Goal: Task Accomplishment & Management: Manage account settings

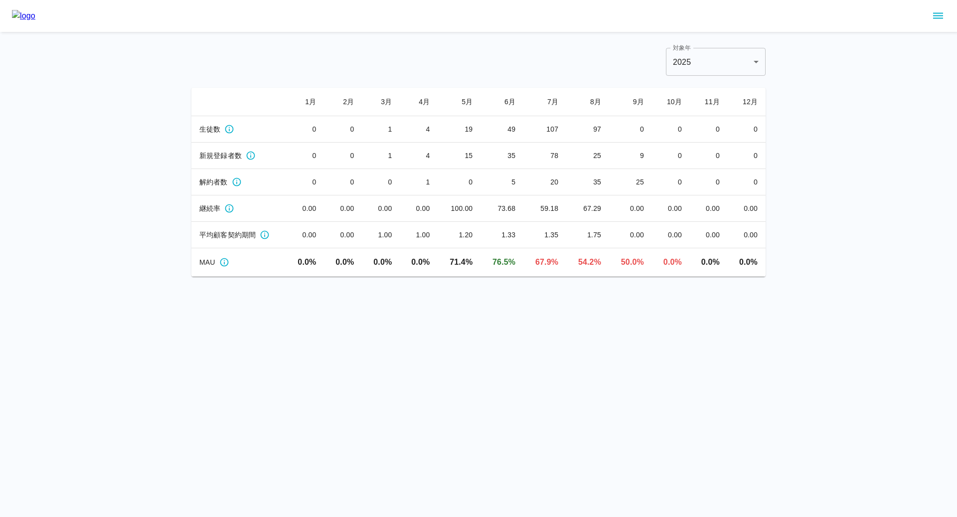
click at [945, 16] on button "sidemenu" at bounding box center [937, 15] width 17 height 17
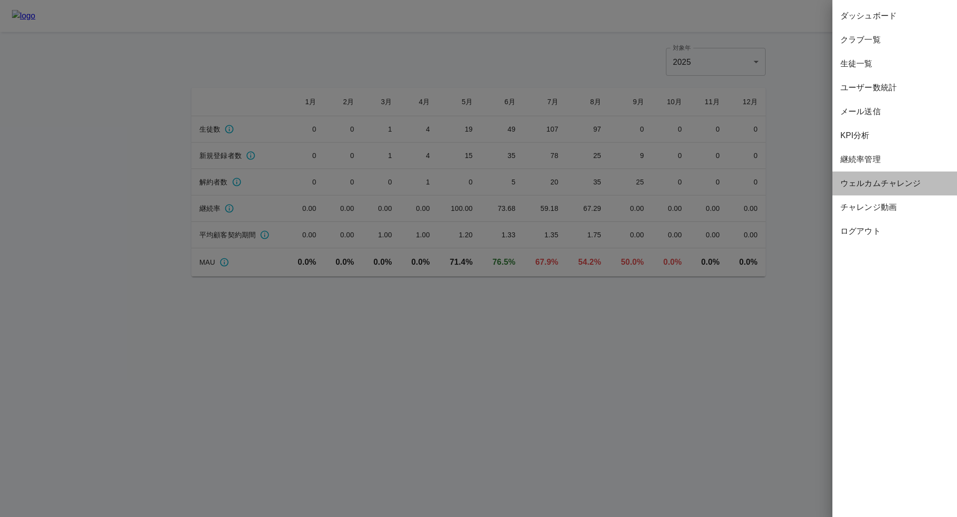
click at [878, 181] on span "ウェルカムチャレンジ" at bounding box center [894, 183] width 109 height 12
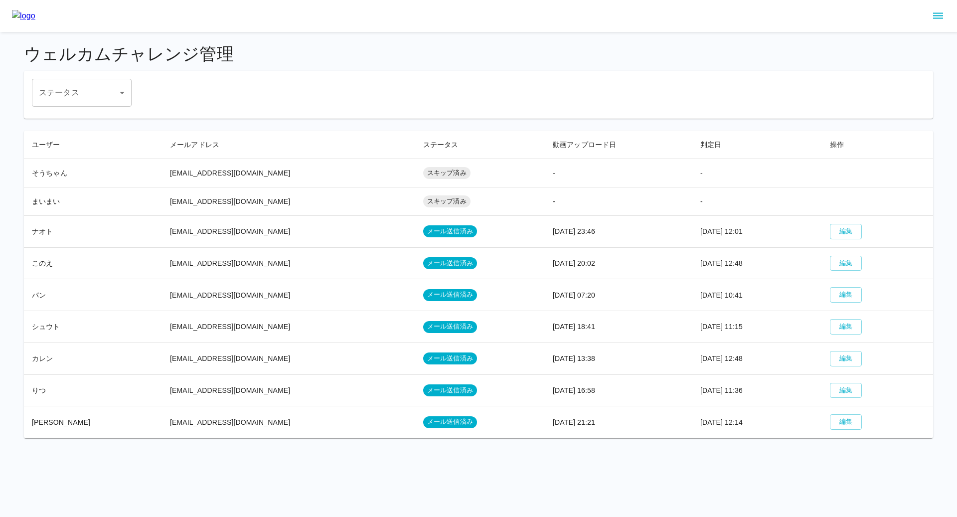
click at [936, 19] on icon "sidemenu" at bounding box center [938, 16] width 12 height 12
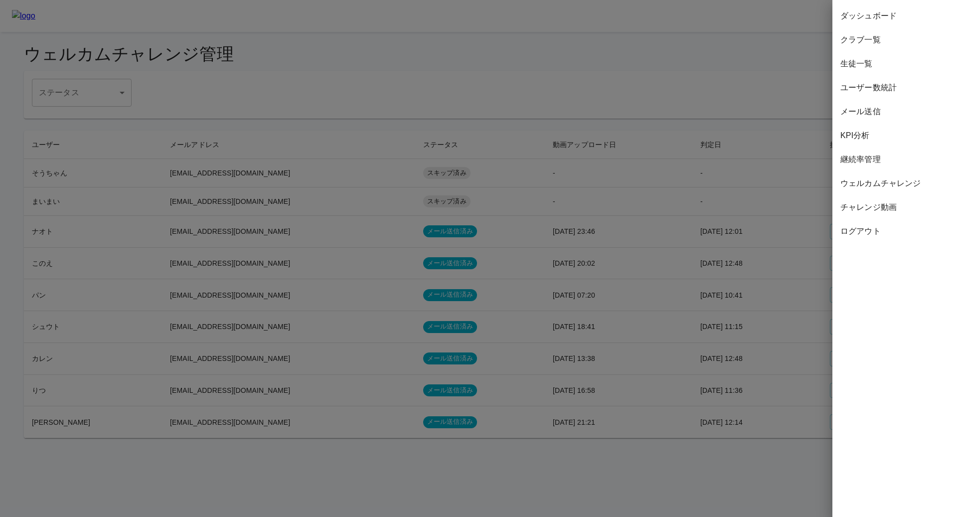
click at [874, 211] on span "チャレンジ動画" at bounding box center [894, 207] width 109 height 12
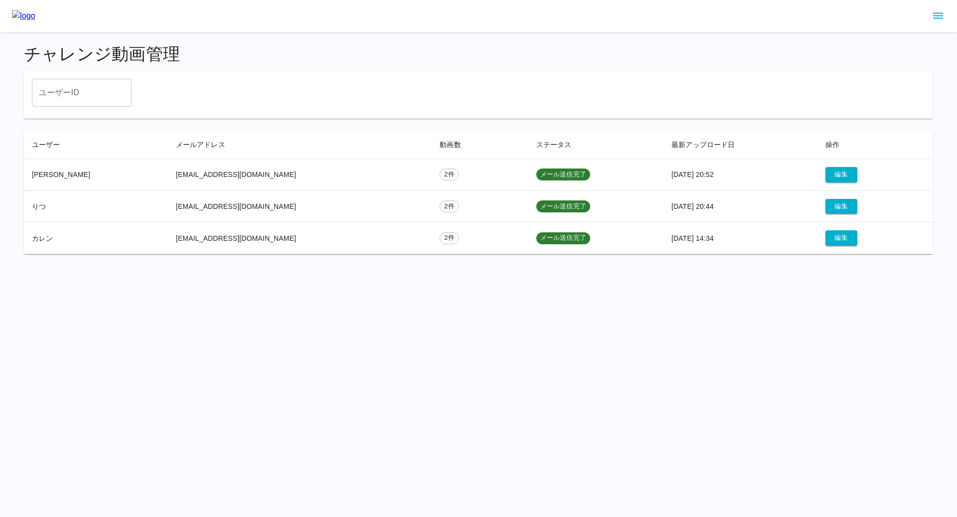
click at [935, 25] on div at bounding box center [478, 16] width 957 height 32
click at [935, 15] on icon "sidemenu" at bounding box center [938, 16] width 10 height 6
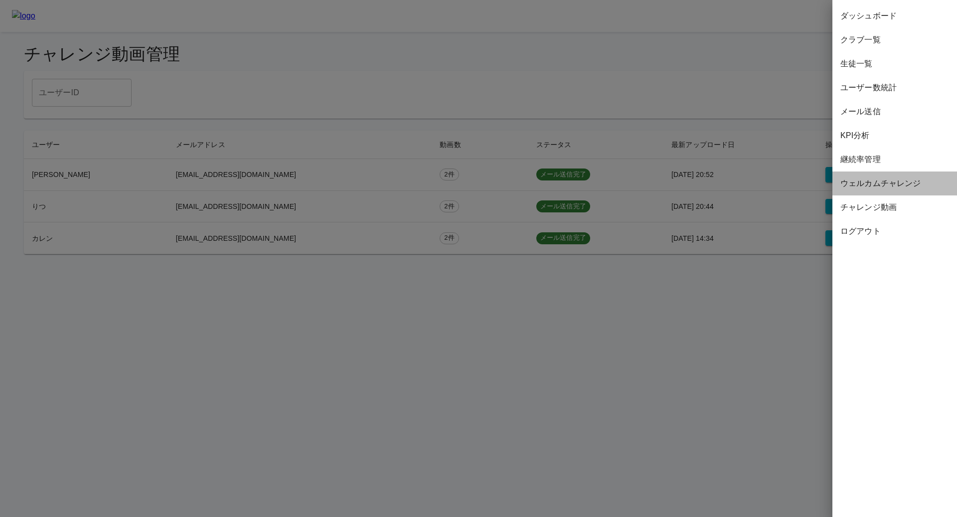
click at [866, 182] on span "ウェルカムチャレンジ" at bounding box center [894, 183] width 109 height 12
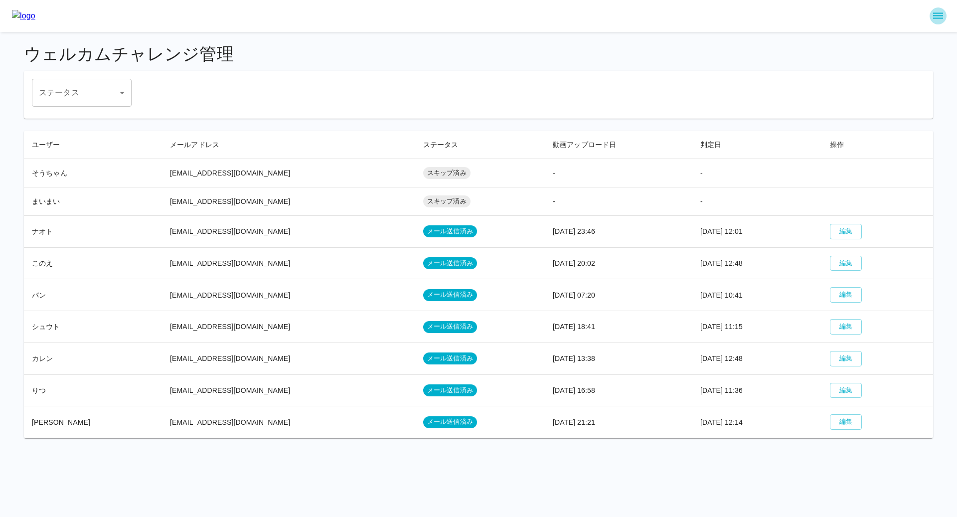
click at [934, 20] on icon "sidemenu" at bounding box center [938, 16] width 12 height 12
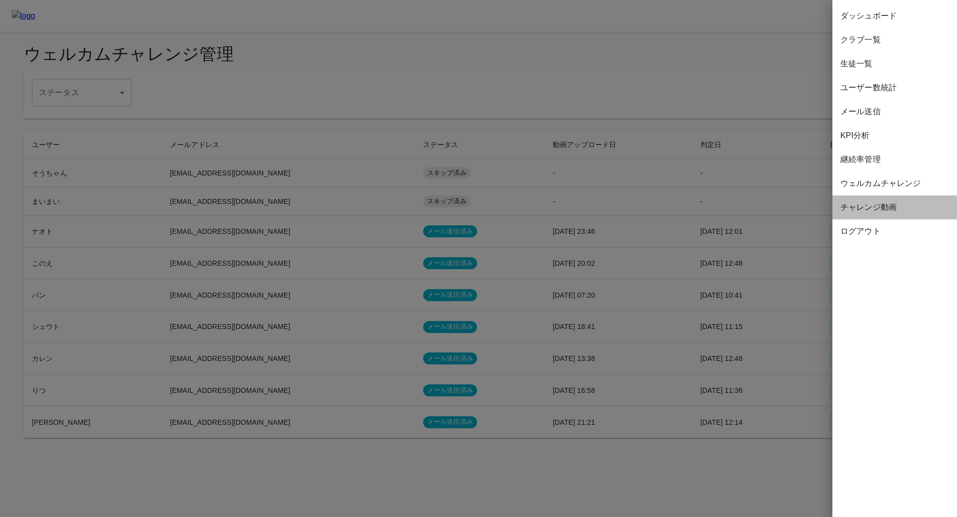
click at [872, 202] on span "チャレンジ動画" at bounding box center [894, 207] width 109 height 12
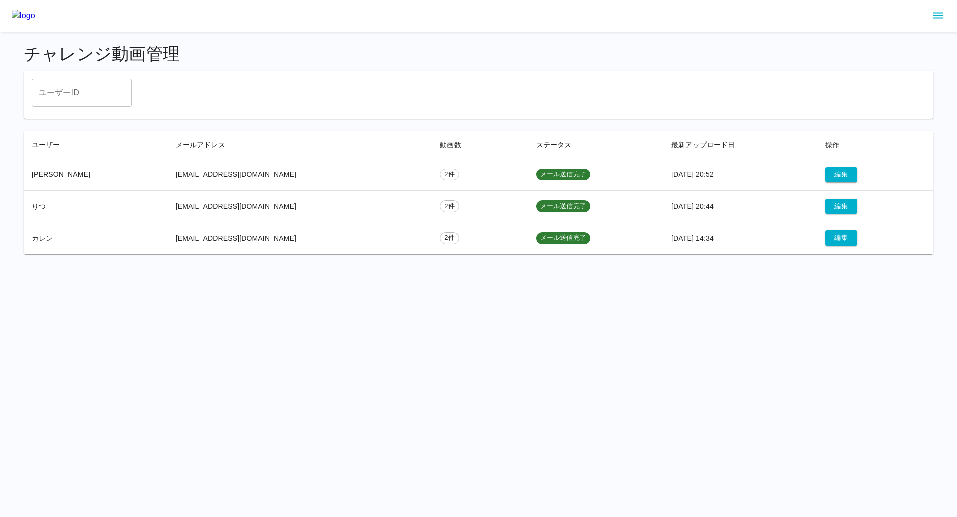
click at [943, 11] on icon "sidemenu" at bounding box center [938, 16] width 12 height 12
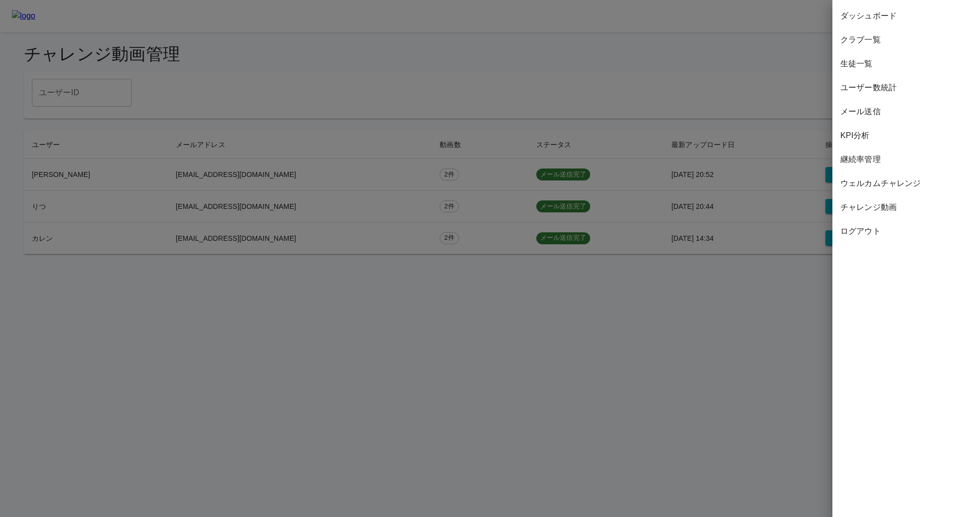
click at [871, 178] on span "ウェルカムチャレンジ" at bounding box center [894, 183] width 109 height 12
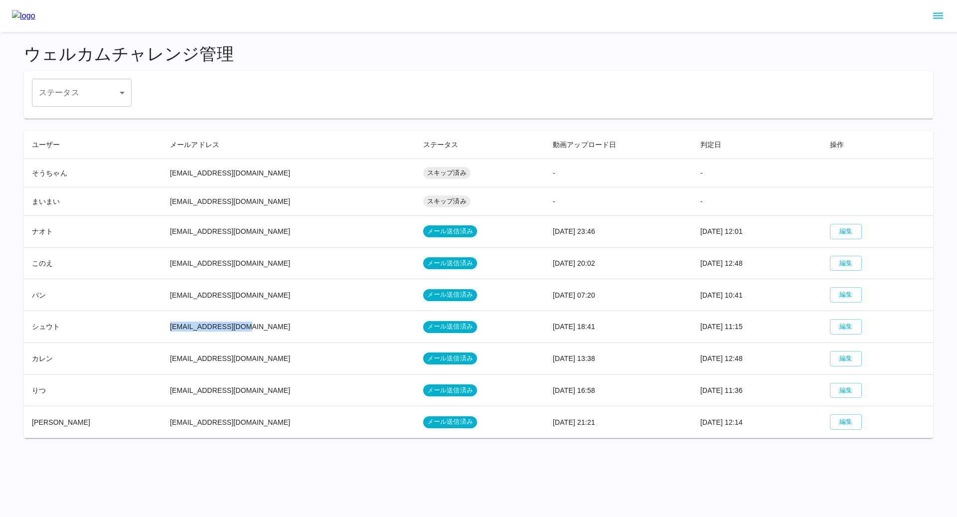
drag, startPoint x: 226, startPoint y: 322, endPoint x: 147, endPoint y: 320, distance: 78.7
click at [162, 320] on td "[EMAIL_ADDRESS][DOMAIN_NAME]" at bounding box center [288, 327] width 253 height 32
copy td "[EMAIL_ADDRESS][DOMAIN_NAME]"
drag, startPoint x: 260, startPoint y: 292, endPoint x: 144, endPoint y: 296, distance: 115.6
click at [162, 296] on td "[EMAIL_ADDRESS][DOMAIN_NAME]" at bounding box center [288, 295] width 253 height 32
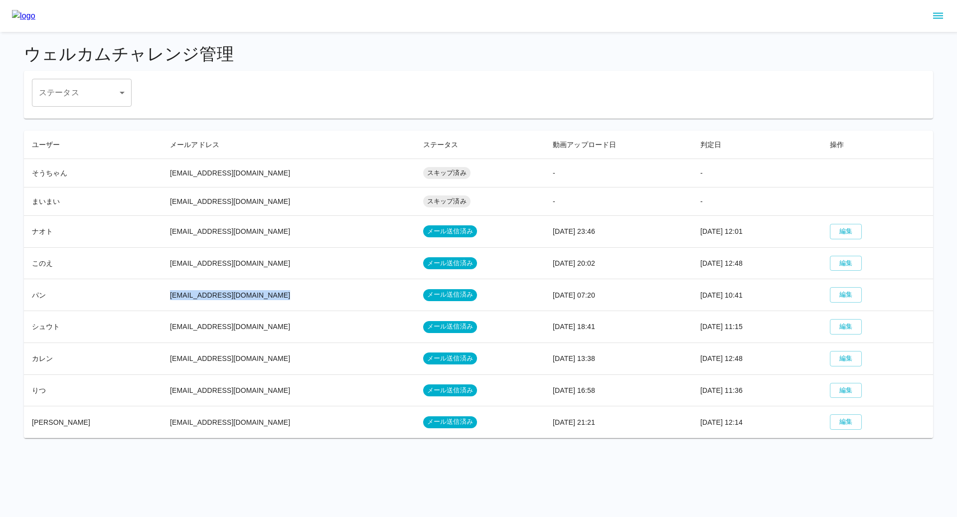
copy td "[EMAIL_ADDRESS][DOMAIN_NAME]"
drag, startPoint x: 150, startPoint y: 262, endPoint x: 268, endPoint y: 262, distance: 118.1
click at [268, 262] on td "[EMAIL_ADDRESS][DOMAIN_NAME]" at bounding box center [288, 263] width 253 height 32
copy td "[EMAIL_ADDRESS][DOMAIN_NAME]"
drag, startPoint x: 256, startPoint y: 235, endPoint x: 140, endPoint y: 233, distance: 116.1
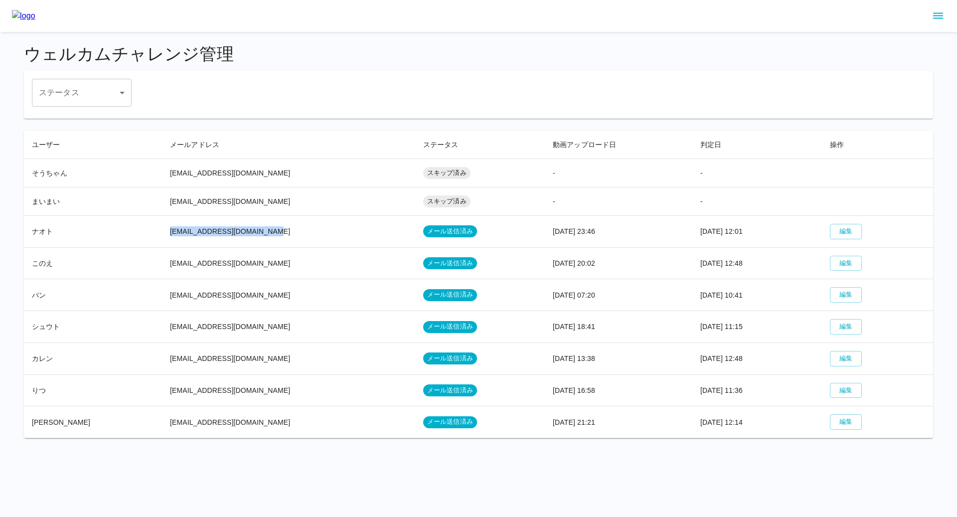
click at [140, 233] on tr "[PERSON_NAME] [EMAIL_ADDRESS][DOMAIN_NAME] メール送信済み [DATE] 23:46 [DATE] 12:01 編集" at bounding box center [478, 231] width 909 height 32
copy tr "[PERSON_NAME] [EMAIL_ADDRESS][DOMAIN_NAME]"
click at [222, 260] on td "[EMAIL_ADDRESS][DOMAIN_NAME]" at bounding box center [288, 263] width 253 height 32
drag, startPoint x: 238, startPoint y: 264, endPoint x: 137, endPoint y: 263, distance: 101.6
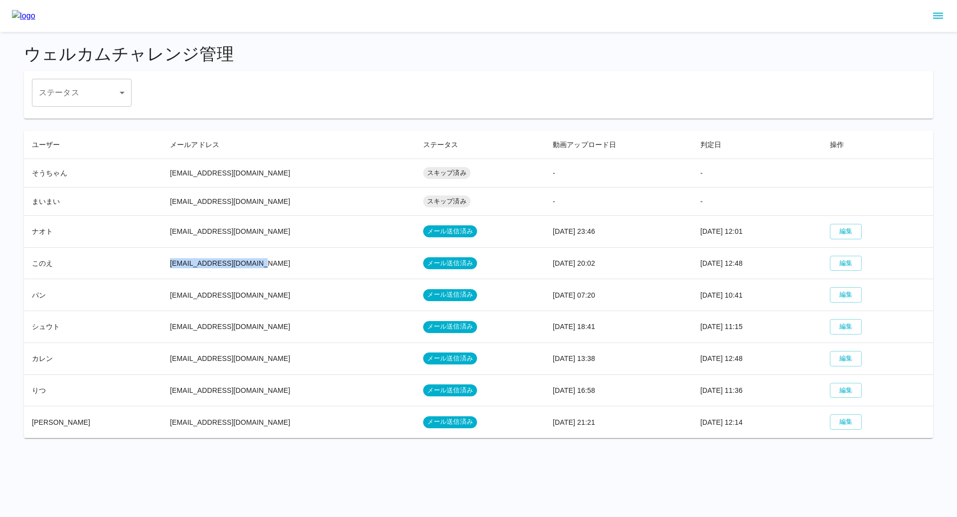
click at [137, 263] on tr "このえ [EMAIL_ADDRESS][DOMAIN_NAME] メール送信済み [DATE] 20:02 [DATE] 12:48 編集" at bounding box center [478, 263] width 909 height 32
copy tr "このえ [EMAIL_ADDRESS][DOMAIN_NAME]"
drag, startPoint x: 33, startPoint y: 264, endPoint x: 260, endPoint y: 264, distance: 226.7
click at [260, 264] on tr "このえ [EMAIL_ADDRESS][DOMAIN_NAME] メール送信済み [DATE] 20:02 [DATE] 12:48 編集" at bounding box center [478, 263] width 909 height 32
copy tr "このえ [EMAIL_ADDRESS][DOMAIN_NAME]"
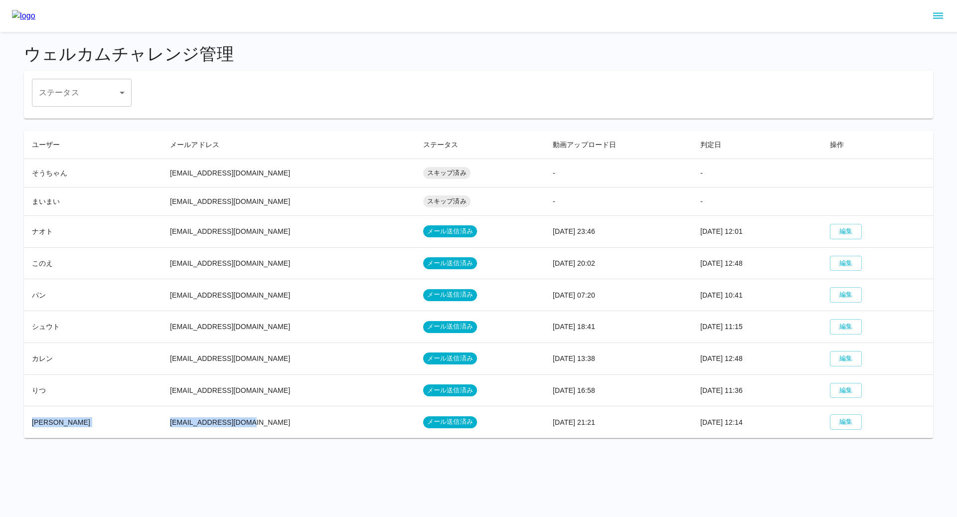
drag, startPoint x: 31, startPoint y: 415, endPoint x: 249, endPoint y: 417, distance: 217.2
click at [249, 417] on tr "[PERSON_NAME] [PERSON_NAME][EMAIL_ADDRESS][DOMAIN_NAME] メール送信済み [DATE] 21:21 [D…" at bounding box center [478, 422] width 909 height 32
copy tr "[PERSON_NAME] [PERSON_NAME][EMAIL_ADDRESS][DOMAIN_NAME]"
click at [130, 406] on td "[PERSON_NAME]" at bounding box center [93, 422] width 138 height 32
drag, startPoint x: 244, startPoint y: 387, endPoint x: 148, endPoint y: 387, distance: 95.7
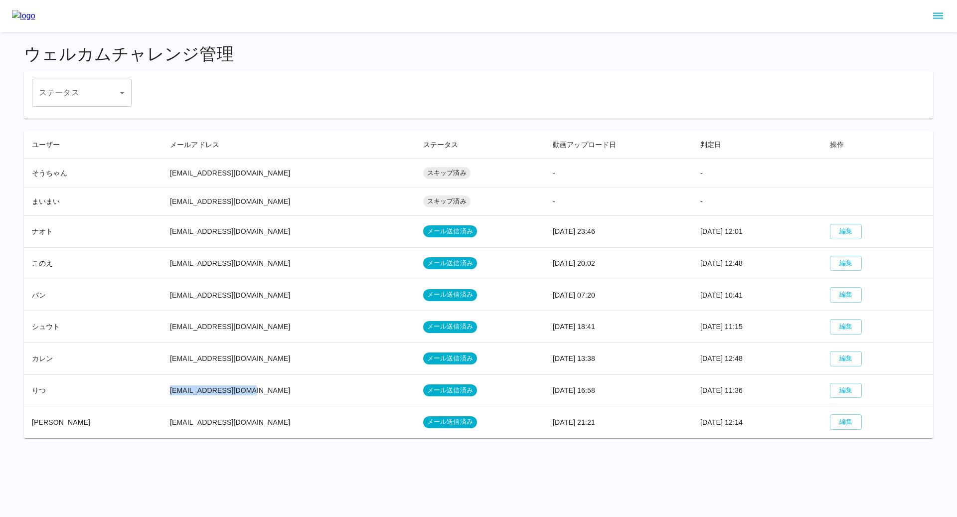
click at [162, 387] on td "[EMAIL_ADDRESS][DOMAIN_NAME]" at bounding box center [288, 390] width 253 height 32
copy td "[EMAIL_ADDRESS][DOMAIN_NAME]"
click at [938, 16] on icon "sidemenu" at bounding box center [938, 16] width 12 height 12
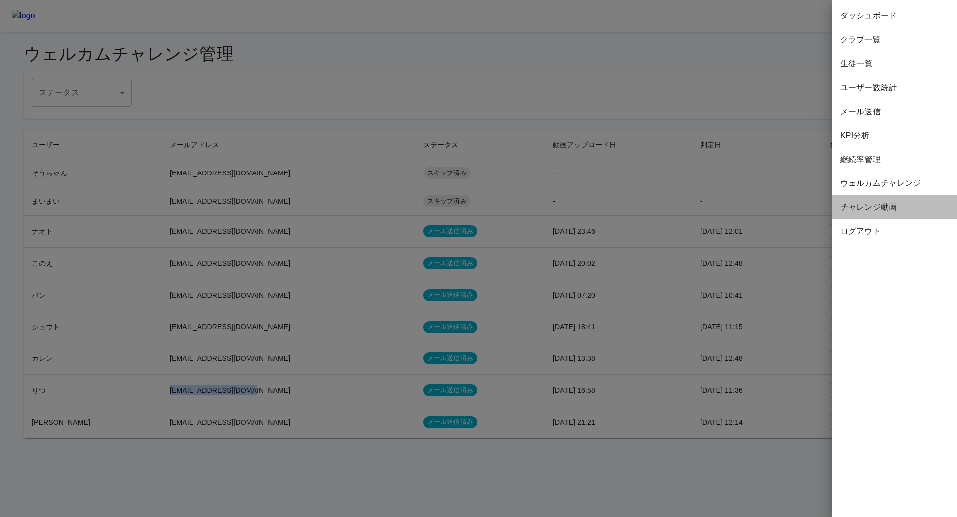
click at [864, 205] on span "チャレンジ動画" at bounding box center [894, 207] width 109 height 12
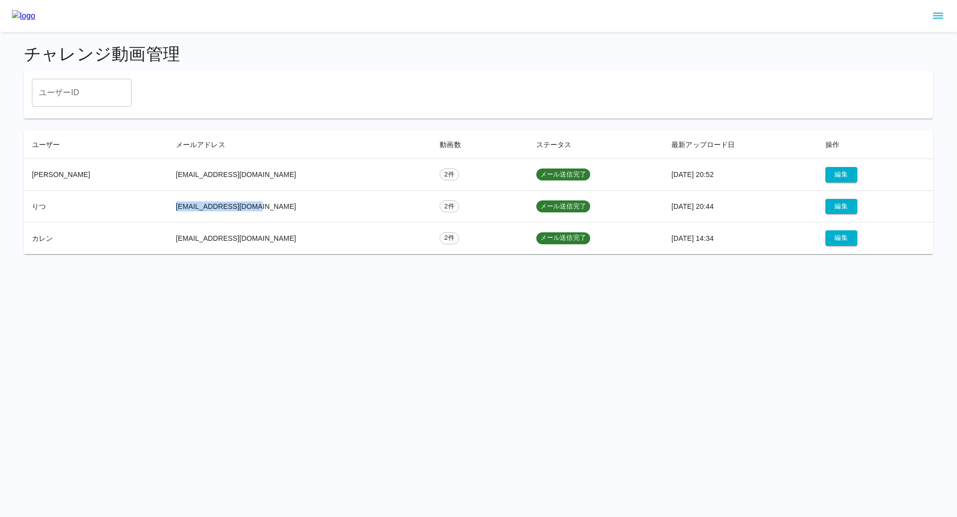
drag, startPoint x: 253, startPoint y: 207, endPoint x: 144, endPoint y: 203, distance: 108.7
click at [144, 203] on tr "りつ [EMAIL_ADDRESS][DOMAIN_NAME] 2件 メール送信完了 [DATE] 20:44 編集" at bounding box center [478, 206] width 909 height 32
copy tr "りつ [EMAIL_ADDRESS][DOMAIN_NAME]"
drag, startPoint x: 162, startPoint y: 175, endPoint x: 324, endPoint y: 175, distance: 161.9
click at [324, 175] on td "[EMAIL_ADDRESS][DOMAIN_NAME]" at bounding box center [300, 174] width 264 height 32
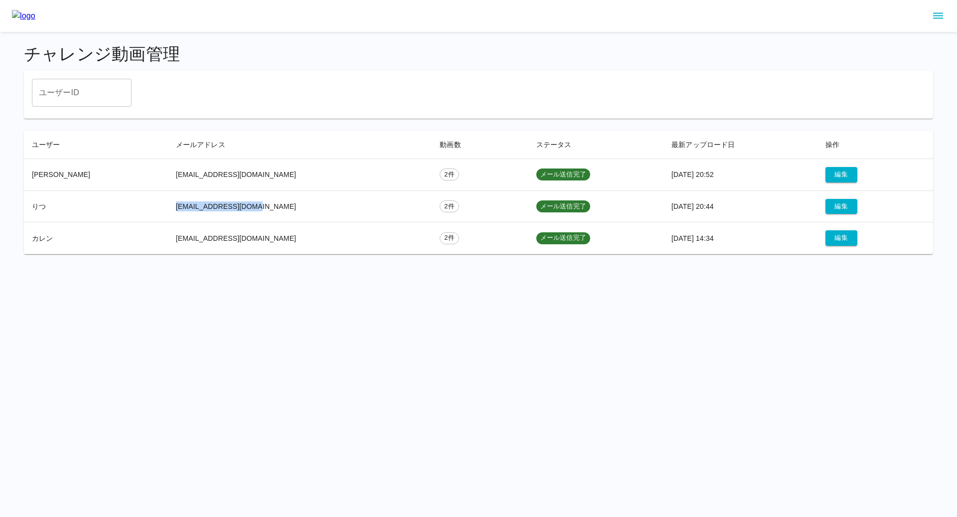
drag, startPoint x: 252, startPoint y: 207, endPoint x: 160, endPoint y: 207, distance: 91.7
click at [168, 207] on td "[EMAIL_ADDRESS][DOMAIN_NAME]" at bounding box center [300, 206] width 264 height 32
click at [97, 165] on td "[PERSON_NAME]" at bounding box center [96, 174] width 144 height 32
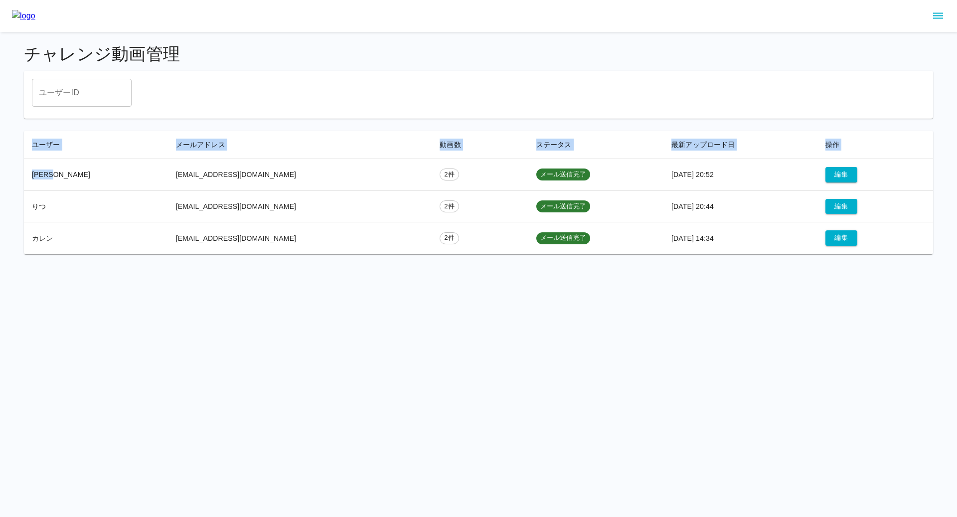
drag, startPoint x: 67, startPoint y: 176, endPoint x: 10, endPoint y: 176, distance: 56.8
click at [10, 176] on main "チャレンジ動画管理 ユーザーID ユーザーID ユーザー メールアドレス 動画数 ステータス 最新アップロード日 操作 [PERSON_NAME] [PERS…" at bounding box center [478, 149] width 957 height 234
click at [84, 165] on td "[PERSON_NAME]" at bounding box center [96, 174] width 144 height 32
drag, startPoint x: 64, startPoint y: 173, endPoint x: 25, endPoint y: 173, distance: 38.4
click at [25, 173] on td "[PERSON_NAME]" at bounding box center [96, 174] width 144 height 32
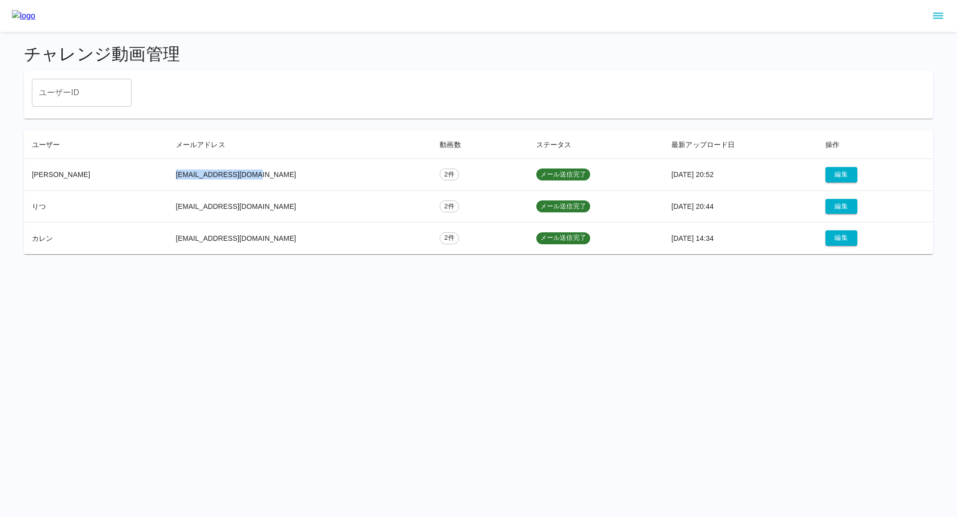
drag, startPoint x: 260, startPoint y: 175, endPoint x: 162, endPoint y: 175, distance: 97.6
click at [168, 175] on td "[EMAIL_ADDRESS][DOMAIN_NAME]" at bounding box center [300, 174] width 264 height 32
drag, startPoint x: 77, startPoint y: 239, endPoint x: 32, endPoint y: 238, distance: 44.9
click at [32, 238] on td "カレン" at bounding box center [96, 238] width 144 height 32
drag, startPoint x: 162, startPoint y: 241, endPoint x: 260, endPoint y: 238, distance: 97.2
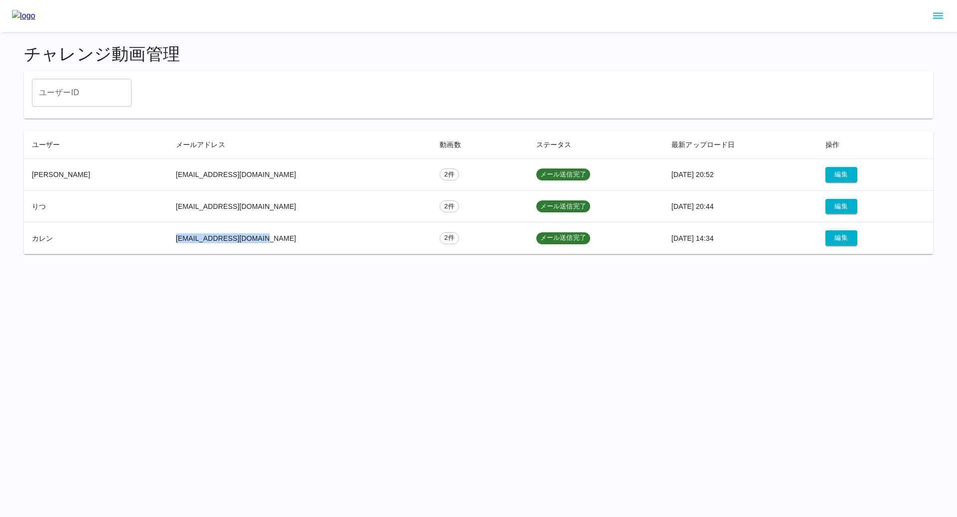
click at [260, 238] on td "[EMAIL_ADDRESS][DOMAIN_NAME]" at bounding box center [300, 238] width 264 height 32
click at [935, 15] on icon "sidemenu" at bounding box center [938, 16] width 10 height 6
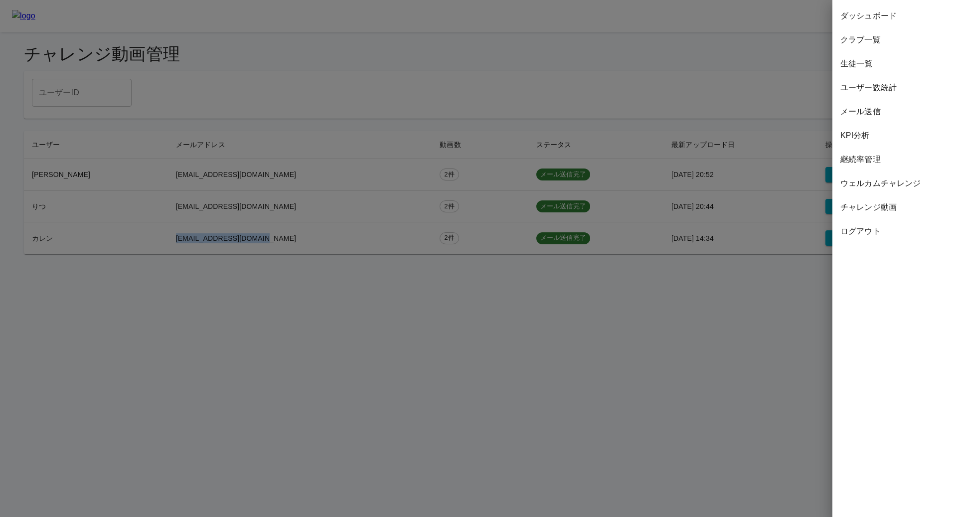
click at [892, 182] on span "ウェルカムチャレンジ" at bounding box center [894, 183] width 109 height 12
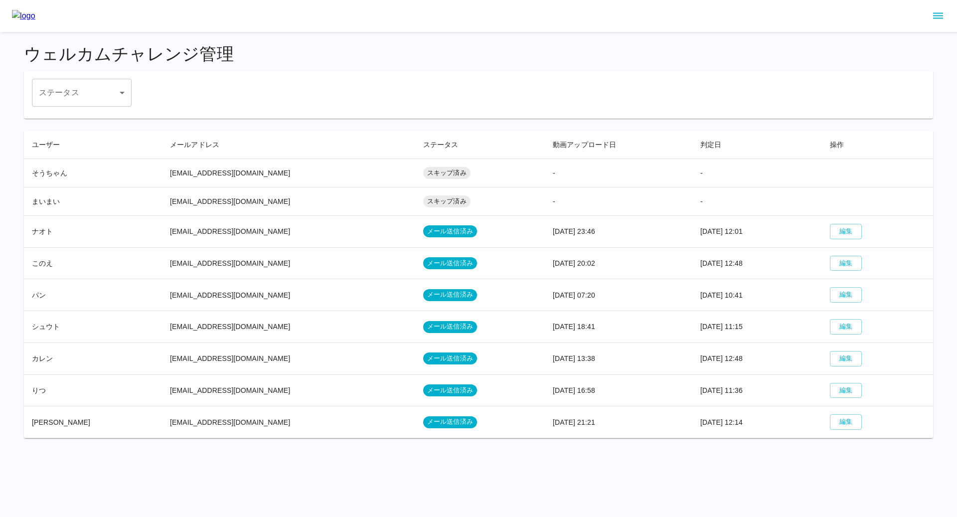
click at [258, 327] on td "[EMAIL_ADDRESS][DOMAIN_NAME]" at bounding box center [288, 327] width 253 height 32
click at [835, 323] on button "編集" at bounding box center [846, 326] width 32 height 15
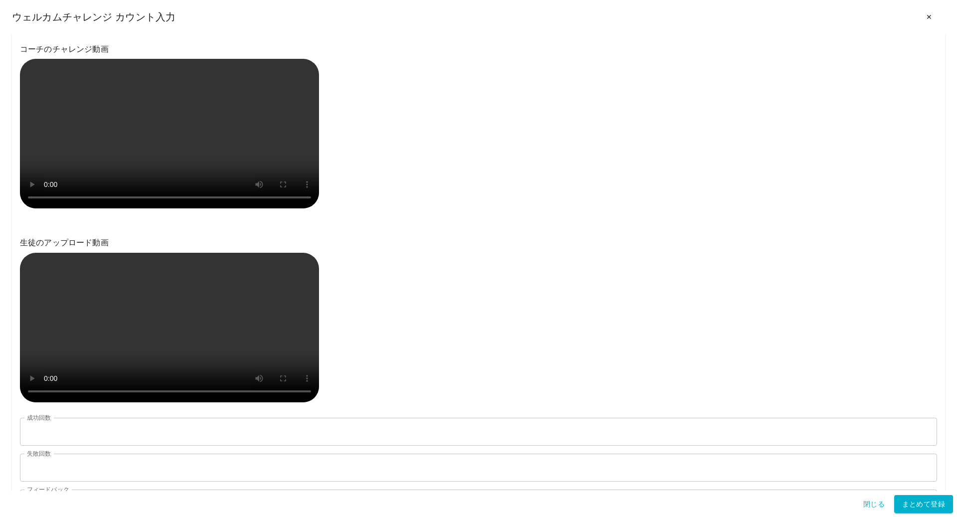
scroll to position [321, 0]
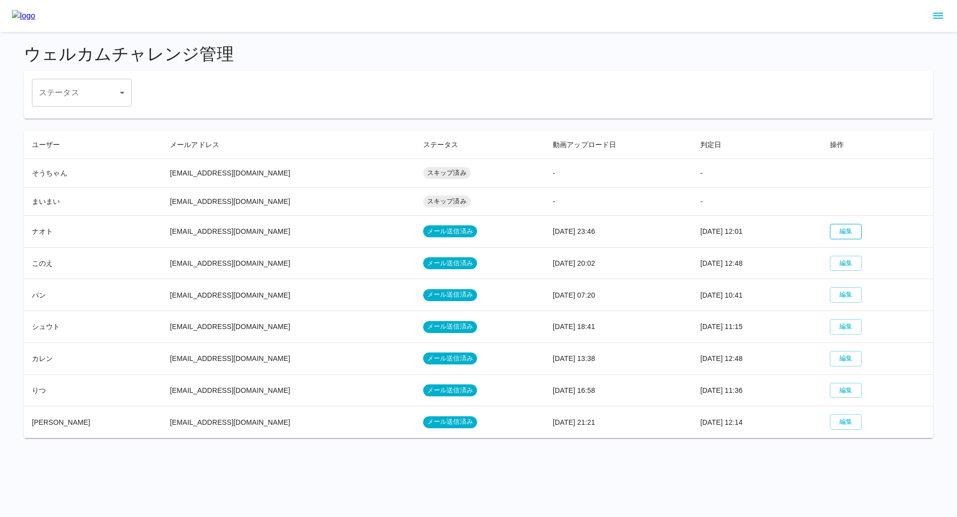
click at [839, 227] on button "編集" at bounding box center [846, 231] width 32 height 15
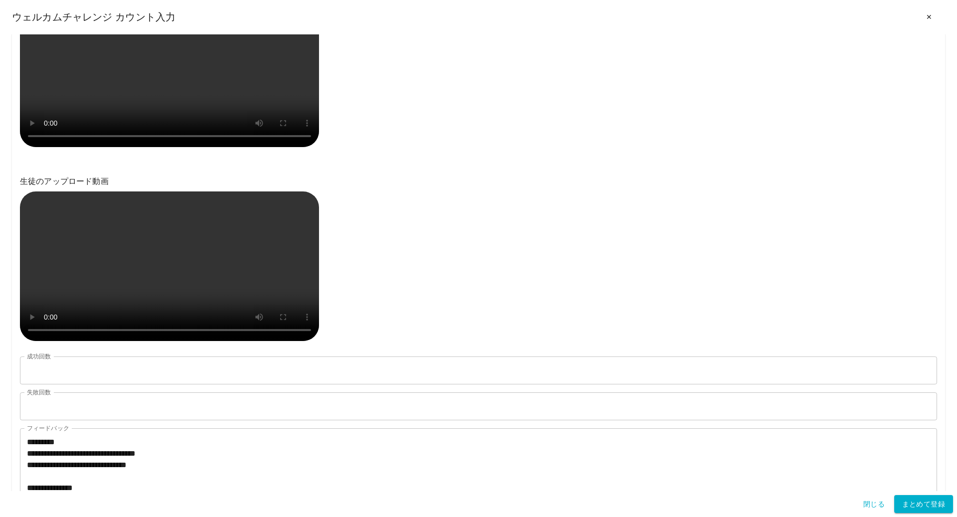
scroll to position [221, 0]
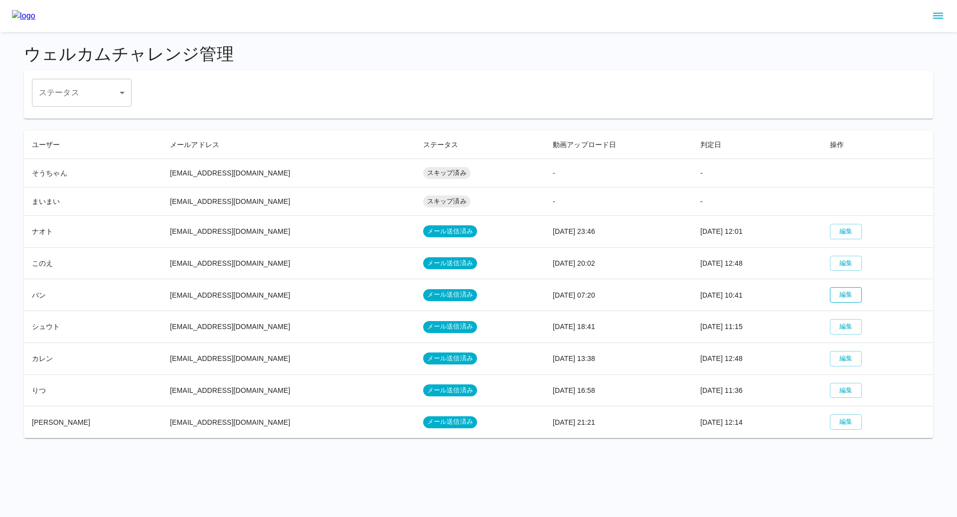
click at [834, 287] on button "編集" at bounding box center [846, 294] width 32 height 15
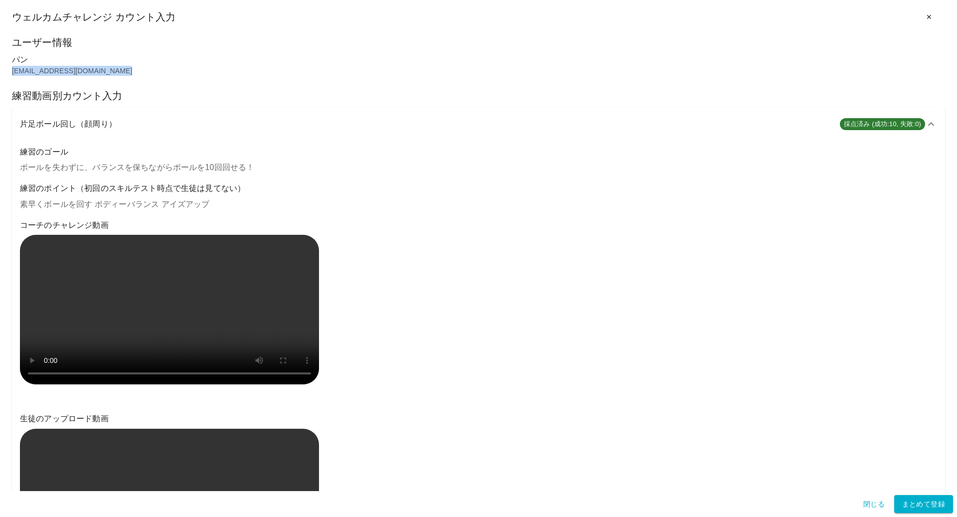
drag, startPoint x: 131, startPoint y: 73, endPoint x: 5, endPoint y: 71, distance: 125.1
click at [5, 71] on div "**********" at bounding box center [478, 262] width 957 height 456
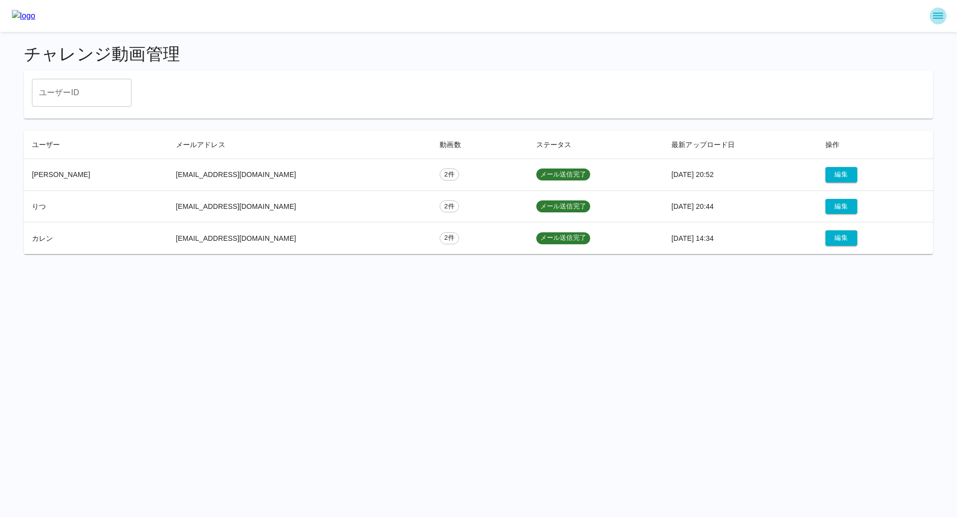
click at [944, 14] on button "sidemenu" at bounding box center [937, 15] width 17 height 17
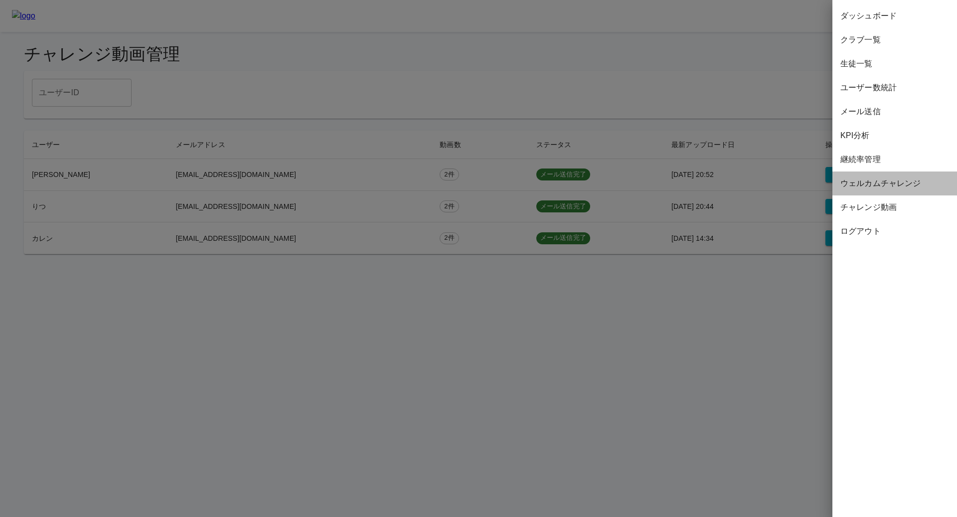
click at [879, 185] on span "ウェルカムチャレンジ" at bounding box center [894, 183] width 109 height 12
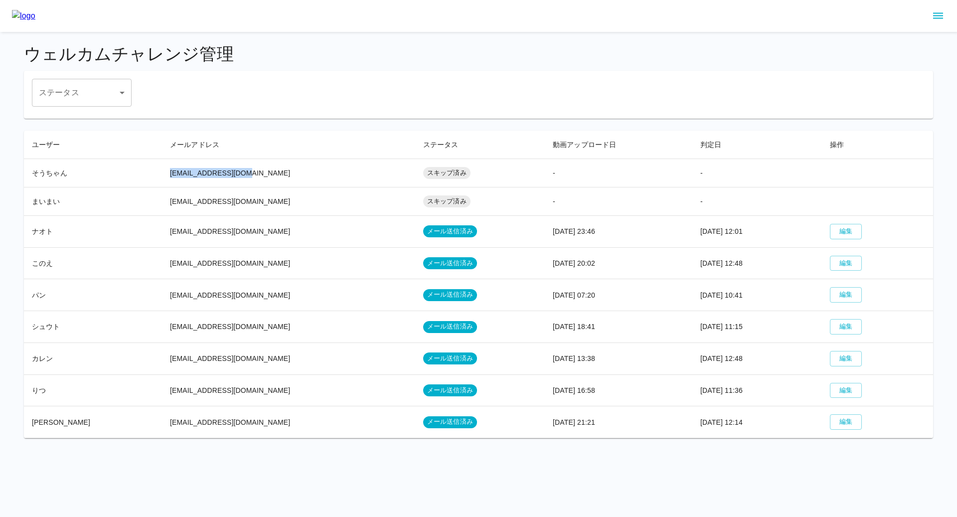
drag, startPoint x: 235, startPoint y: 173, endPoint x: 138, endPoint y: 173, distance: 97.2
click at [138, 173] on tr "そうちゃん [EMAIL_ADDRESS][DOMAIN_NAME] スキップ済み - -" at bounding box center [478, 172] width 909 height 28
drag, startPoint x: 249, startPoint y: 231, endPoint x: 148, endPoint y: 229, distance: 100.2
click at [162, 229] on td "[EMAIL_ADDRESS][DOMAIN_NAME]" at bounding box center [288, 231] width 253 height 32
drag, startPoint x: 146, startPoint y: 260, endPoint x: 241, endPoint y: 261, distance: 94.2
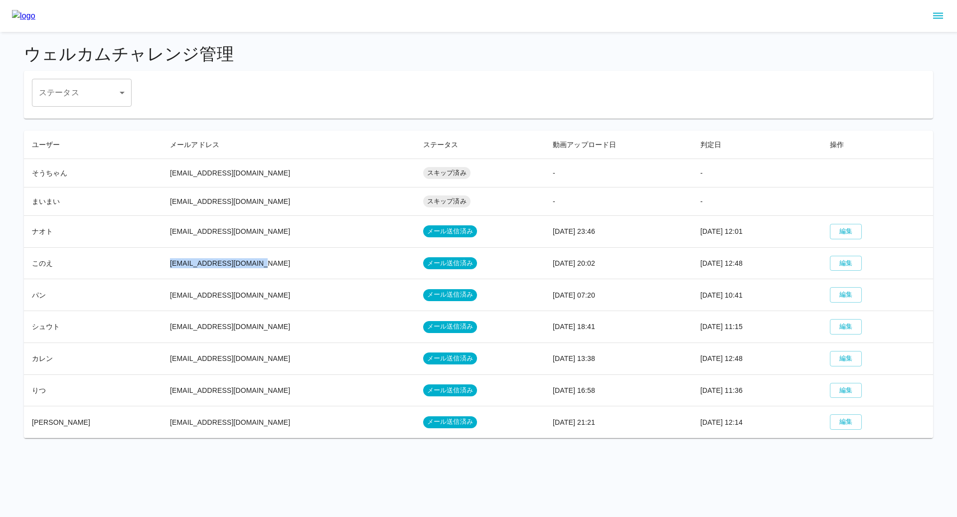
click at [241, 261] on td "[EMAIL_ADDRESS][DOMAIN_NAME]" at bounding box center [288, 263] width 253 height 32
drag, startPoint x: 146, startPoint y: 293, endPoint x: 269, endPoint y: 299, distance: 122.2
click at [269, 299] on td "[EMAIL_ADDRESS][DOMAIN_NAME]" at bounding box center [288, 295] width 253 height 32
drag, startPoint x: 58, startPoint y: 290, endPoint x: 32, endPoint y: 290, distance: 25.9
click at [32, 290] on td "パン" at bounding box center [93, 295] width 138 height 32
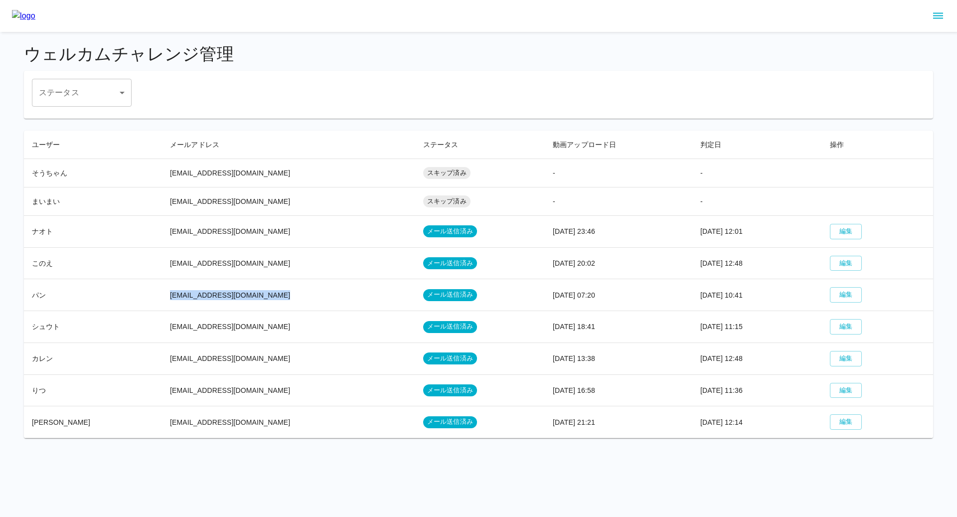
drag, startPoint x: 270, startPoint y: 293, endPoint x: 150, endPoint y: 291, distance: 120.1
click at [162, 291] on td "[EMAIL_ADDRESS][DOMAIN_NAME]" at bounding box center [288, 295] width 253 height 32
drag, startPoint x: 225, startPoint y: 326, endPoint x: 149, endPoint y: 325, distance: 75.2
click at [162, 325] on td "[EMAIL_ADDRESS][DOMAIN_NAME]" at bounding box center [288, 327] width 253 height 32
click at [279, 294] on td "[EMAIL_ADDRESS][DOMAIN_NAME]" at bounding box center [288, 295] width 253 height 32
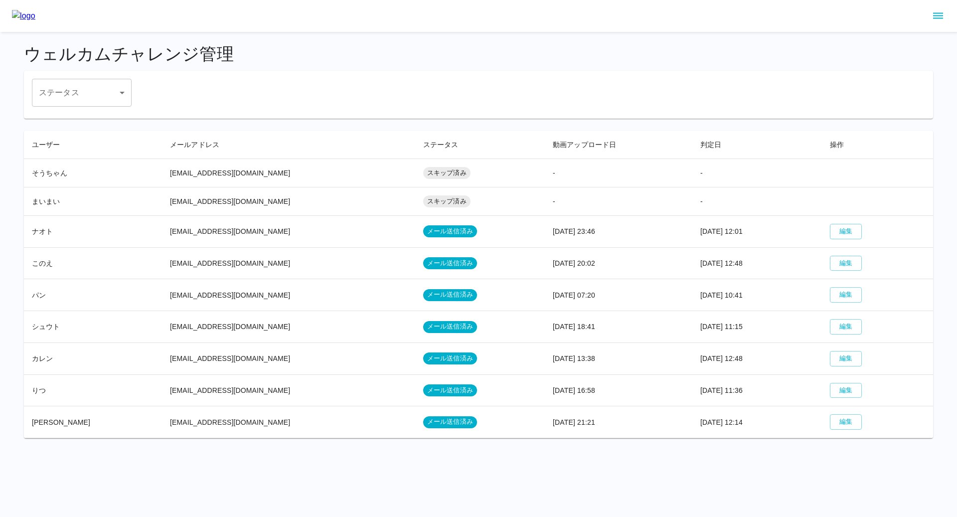
click at [244, 345] on td "[EMAIL_ADDRESS][DOMAIN_NAME]" at bounding box center [288, 358] width 253 height 32
drag, startPoint x: 148, startPoint y: 291, endPoint x: 271, endPoint y: 292, distance: 122.1
click at [271, 292] on td "[EMAIL_ADDRESS][DOMAIN_NAME]" at bounding box center [288, 295] width 253 height 32
click at [266, 311] on td "[EMAIL_ADDRESS][DOMAIN_NAME]" at bounding box center [288, 327] width 253 height 32
drag, startPoint x: 147, startPoint y: 227, endPoint x: 259, endPoint y: 236, distance: 112.5
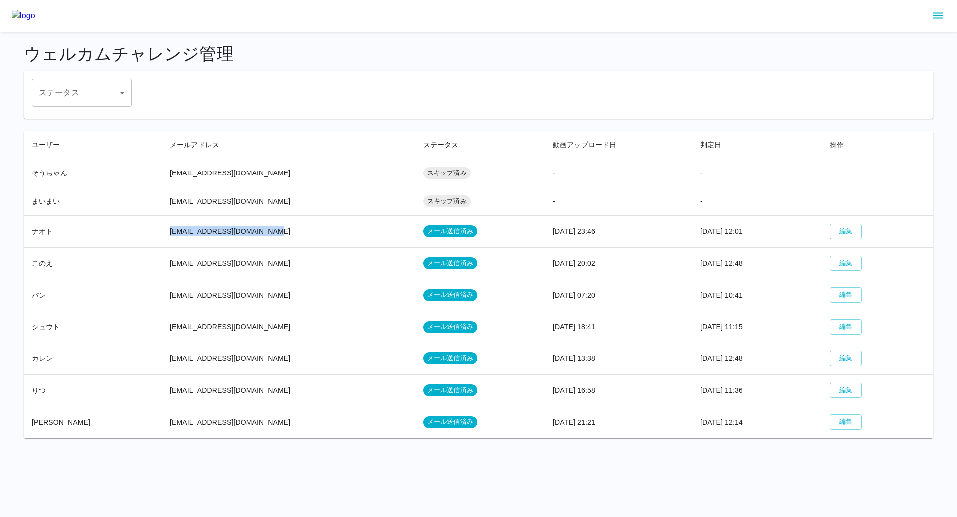
click at [259, 236] on td "[EMAIL_ADDRESS][DOMAIN_NAME]" at bounding box center [288, 231] width 253 height 32
drag, startPoint x: 148, startPoint y: 262, endPoint x: 250, endPoint y: 262, distance: 101.6
click at [250, 262] on td "[EMAIL_ADDRESS][DOMAIN_NAME]" at bounding box center [288, 263] width 253 height 32
drag, startPoint x: 151, startPoint y: 296, endPoint x: 263, endPoint y: 295, distance: 111.6
click at [263, 295] on td "[EMAIL_ADDRESS][DOMAIN_NAME]" at bounding box center [288, 295] width 253 height 32
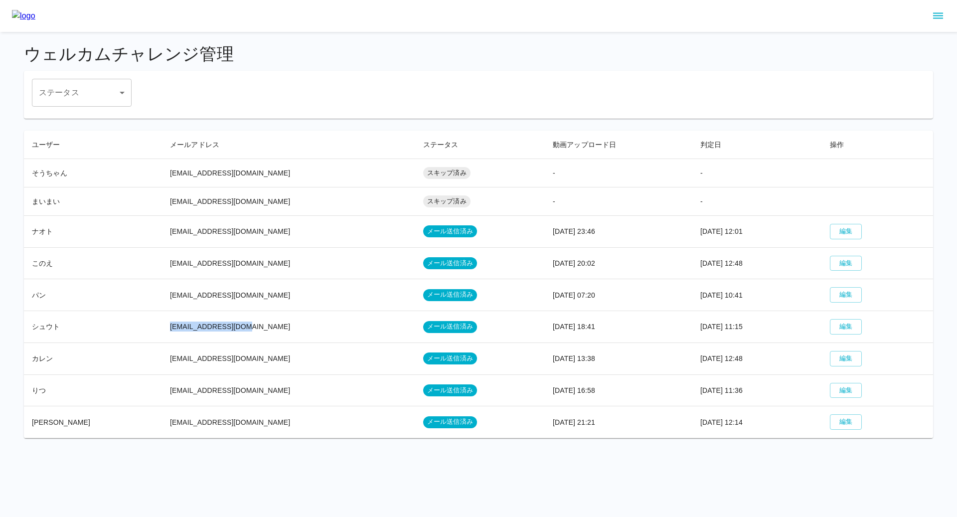
drag, startPoint x: 148, startPoint y: 324, endPoint x: 250, endPoint y: 324, distance: 101.6
click at [250, 324] on td "[EMAIL_ADDRESS][DOMAIN_NAME]" at bounding box center [288, 327] width 253 height 32
drag, startPoint x: 150, startPoint y: 357, endPoint x: 269, endPoint y: 356, distance: 118.6
click at [269, 356] on td "[EMAIL_ADDRESS][DOMAIN_NAME]" at bounding box center [288, 358] width 253 height 32
drag, startPoint x: 149, startPoint y: 418, endPoint x: 265, endPoint y: 418, distance: 115.6
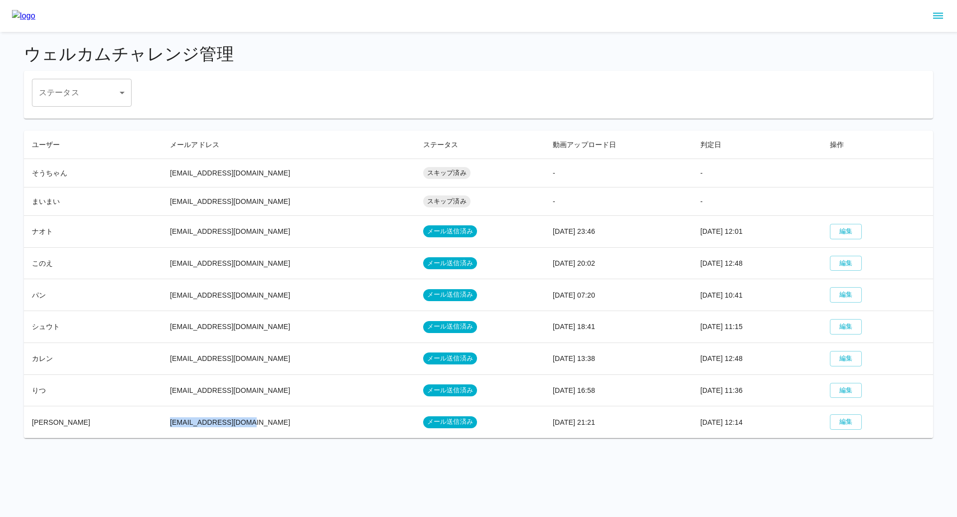
click at [265, 418] on td "[EMAIL_ADDRESS][DOMAIN_NAME]" at bounding box center [288, 422] width 253 height 32
drag, startPoint x: 150, startPoint y: 389, endPoint x: 255, endPoint y: 389, distance: 104.6
click at [255, 389] on td "[EMAIL_ADDRESS][DOMAIN_NAME]" at bounding box center [288, 390] width 253 height 32
